Goal: Information Seeking & Learning: Learn about a topic

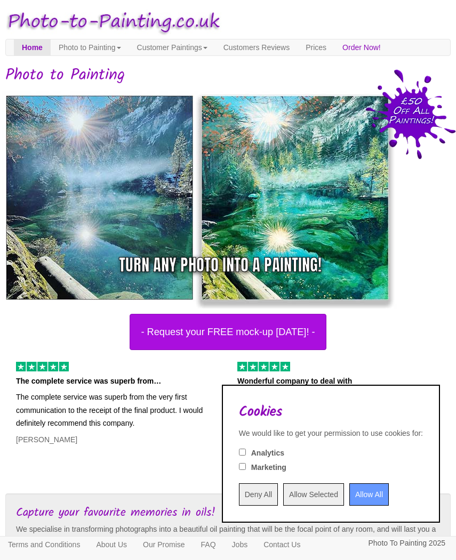
click at [356, 496] on input "Allow All" at bounding box center [368, 494] width 39 height 22
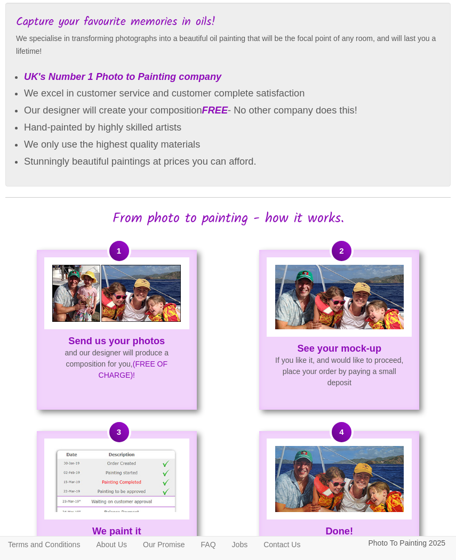
scroll to position [432, 0]
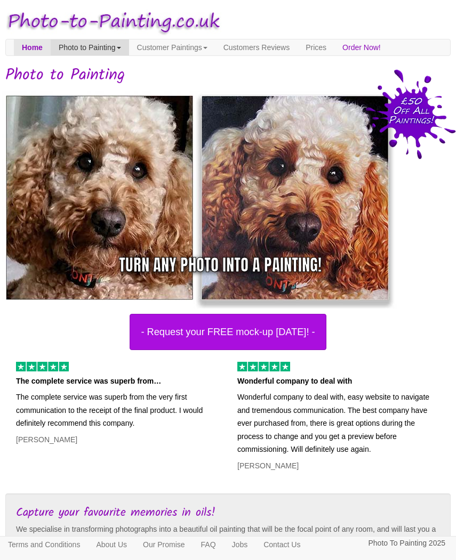
click at [96, 46] on link "Photo to Painting" at bounding box center [90, 47] width 78 height 16
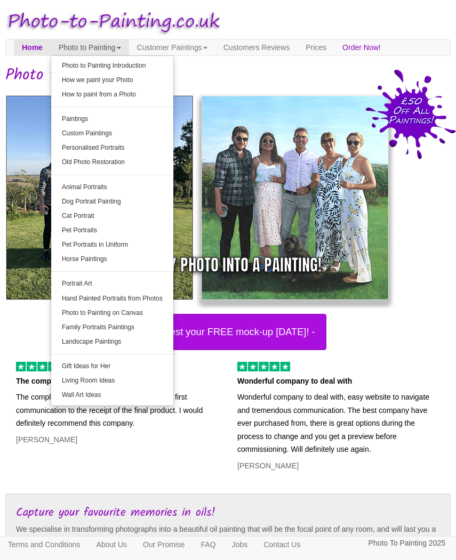
click at [106, 78] on link "How we paint your Photo" at bounding box center [112, 80] width 122 height 14
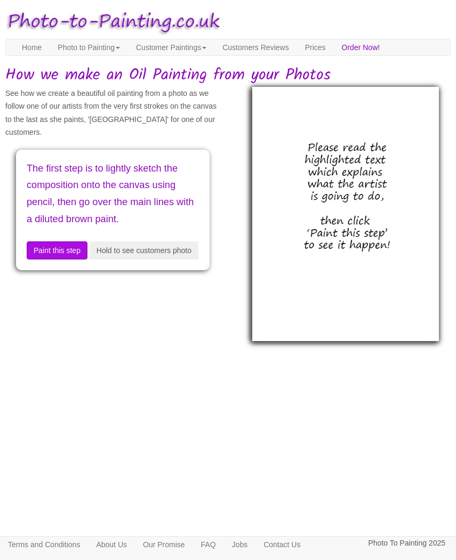
click at [291, 308] on img at bounding box center [345, 214] width 186 height 254
click at [65, 259] on button "Paint this step" at bounding box center [57, 250] width 61 height 18
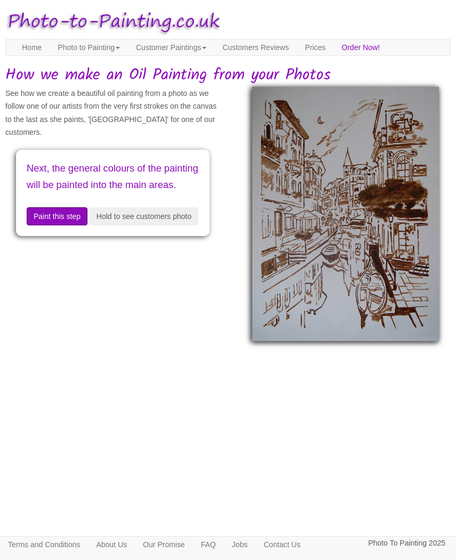
click at [57, 225] on button "Paint this step" at bounding box center [57, 216] width 61 height 18
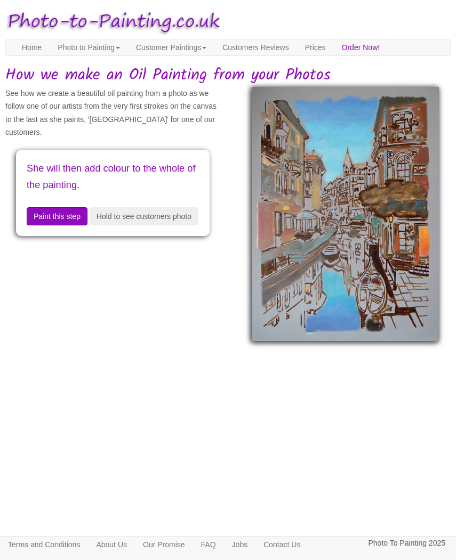
click at [58, 213] on button "Paint this step" at bounding box center [57, 216] width 61 height 18
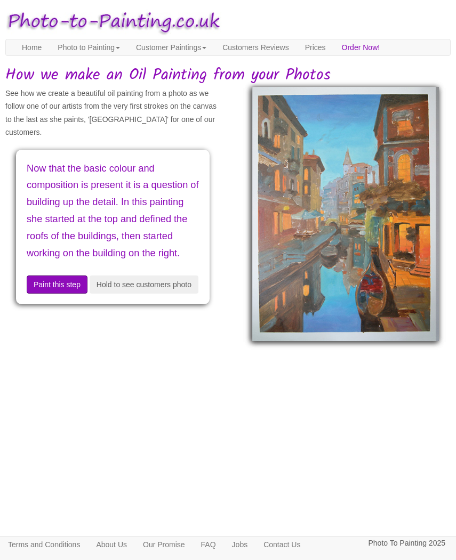
click at [76, 294] on button "Paint this step" at bounding box center [57, 284] width 61 height 18
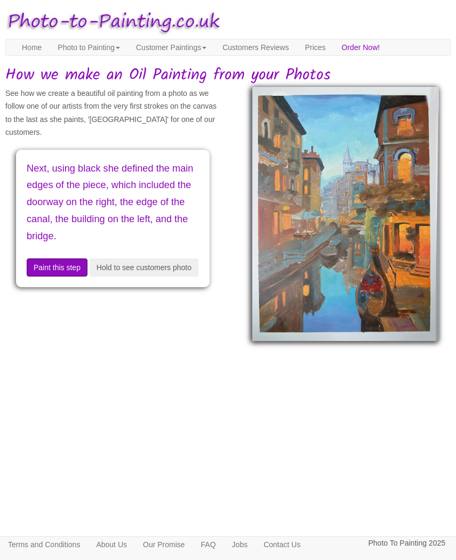
click at [59, 262] on button "Paint this step" at bounding box center [57, 267] width 61 height 18
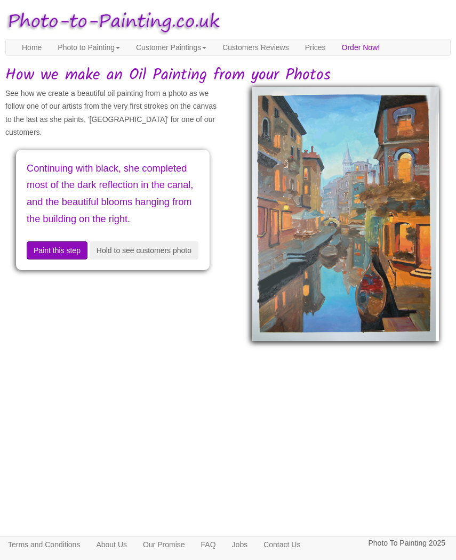
click at [55, 259] on button "Paint this step" at bounding box center [57, 250] width 61 height 18
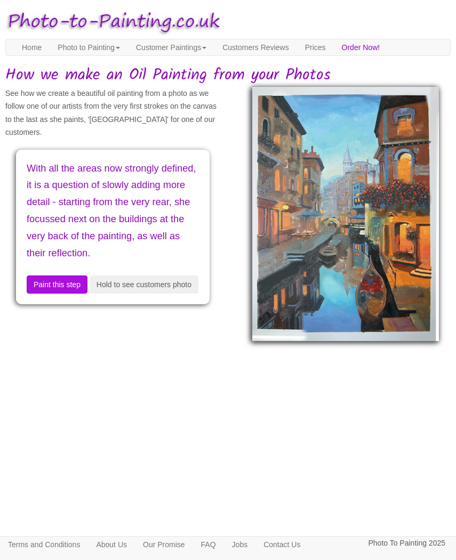
click at [70, 294] on button "Paint this step" at bounding box center [57, 284] width 61 height 18
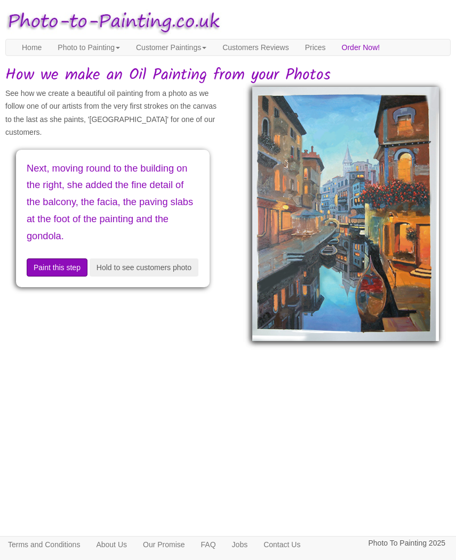
click at [61, 264] on button "Paint this step" at bounding box center [57, 267] width 61 height 18
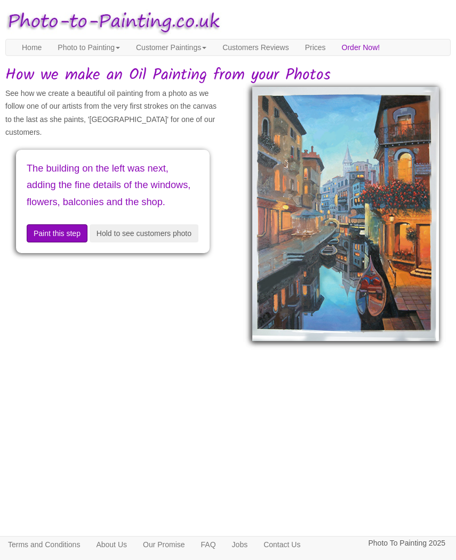
click at [51, 242] on button "Paint this step" at bounding box center [57, 233] width 61 height 18
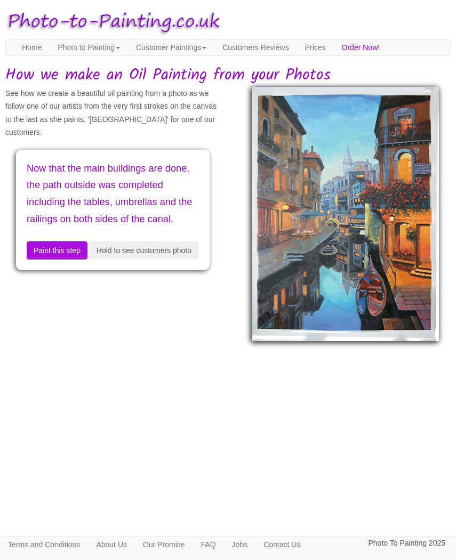
click at [51, 247] on div "Now that the main buildings are done, the path outside was completed including …" at bounding box center [112, 210] width 193 height 120
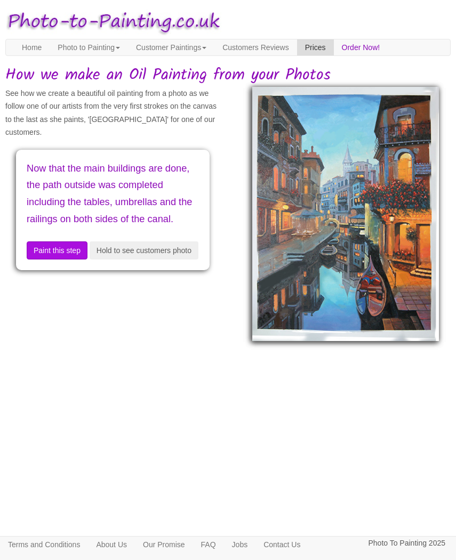
click at [334, 48] on link "Prices" at bounding box center [315, 47] width 37 height 16
